Goal: Transaction & Acquisition: Purchase product/service

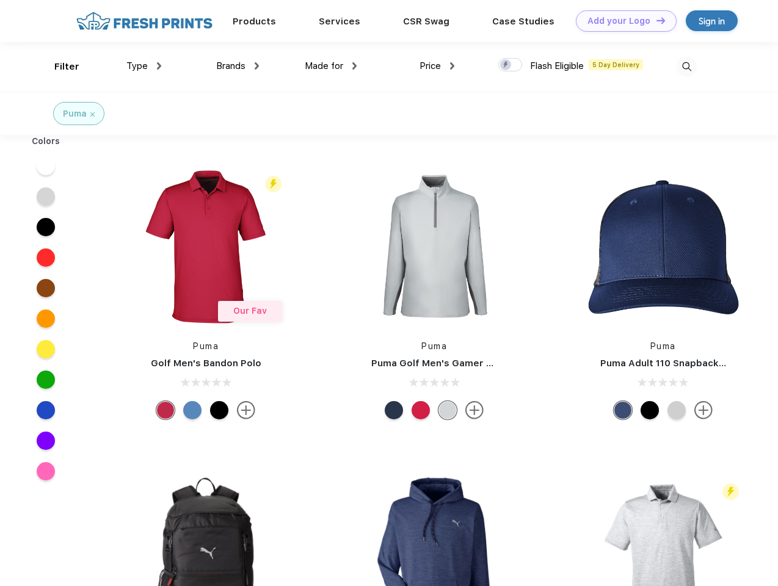
click at [622, 21] on link "Add your Logo Design Tool" at bounding box center [626, 20] width 101 height 21
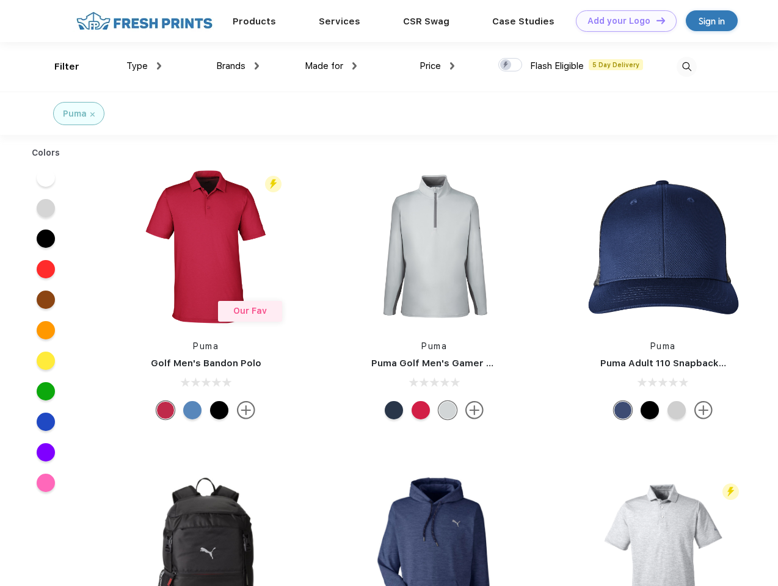
click at [0, 0] on div "Design Tool" at bounding box center [0, 0] width 0 height 0
click at [655, 20] on link "Add your Logo Design Tool" at bounding box center [626, 20] width 101 height 21
click at [59, 67] on div "Filter" at bounding box center [66, 67] width 25 height 14
click at [144, 66] on span "Type" at bounding box center [136, 65] width 21 height 11
click at [238, 66] on span "Brands" at bounding box center [230, 65] width 29 height 11
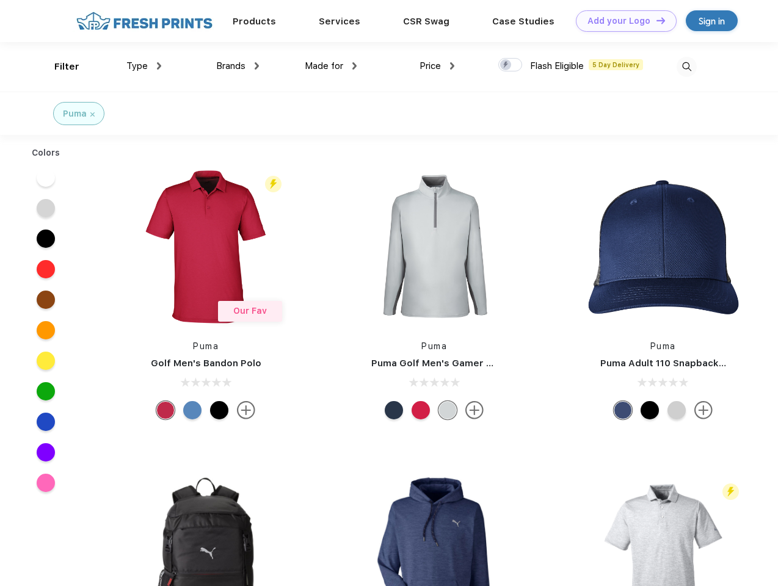
click at [331, 66] on span "Made for" at bounding box center [324, 65] width 38 height 11
click at [437, 66] on span "Price" at bounding box center [430, 65] width 21 height 11
click at [511, 65] on div at bounding box center [510, 64] width 24 height 13
click at [506, 65] on input "checkbox" at bounding box center [502, 61] width 8 height 8
click at [687, 67] on img at bounding box center [687, 67] width 20 height 20
